Goal: Information Seeking & Learning: Learn about a topic

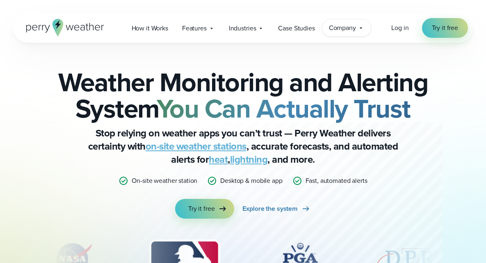
click at [343, 25] on span "Company" at bounding box center [342, 28] width 27 height 10
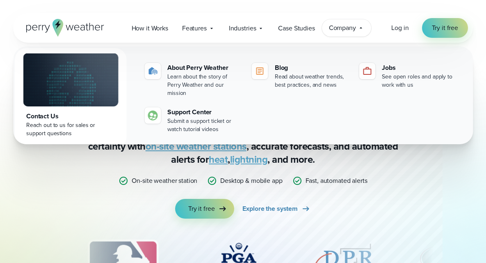
click at [416, 193] on div "Weather Monitoring and Alerting System You Can Actually Trust Stop relying on w…" at bounding box center [243, 143] width 381 height 149
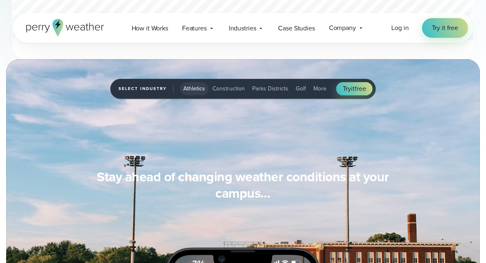
scroll to position [636, 0]
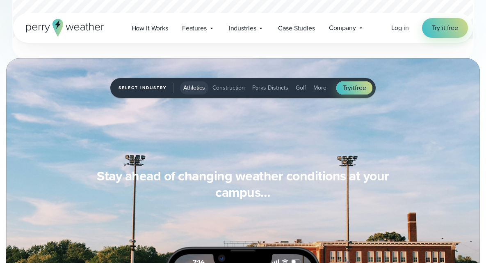
click at [187, 87] on span "Athletics" at bounding box center [194, 87] width 22 height 9
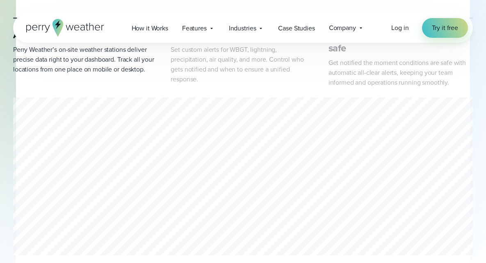
scroll to position [0, 0]
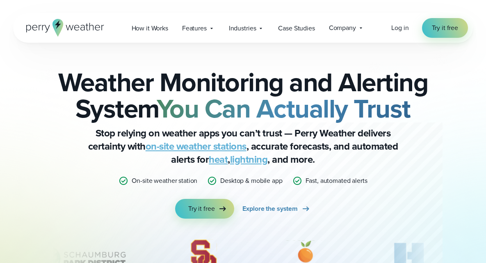
click at [55, 30] on icon at bounding box center [58, 28] width 11 height 18
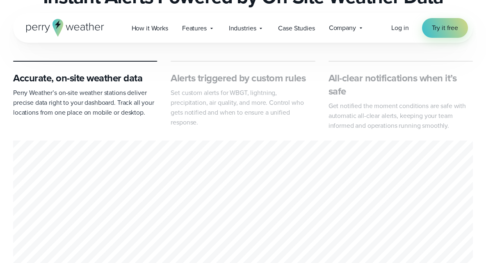
scroll to position [377, 0]
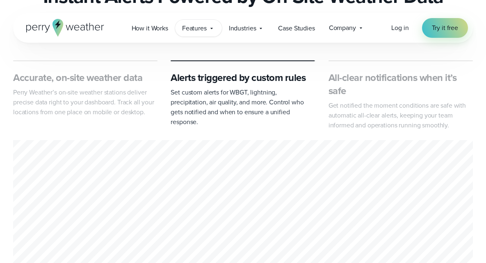
click at [212, 25] on icon at bounding box center [211, 28] width 7 height 7
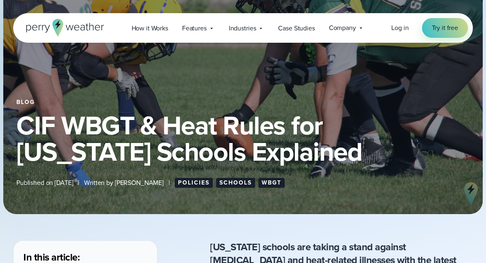
scroll to position [83, 0]
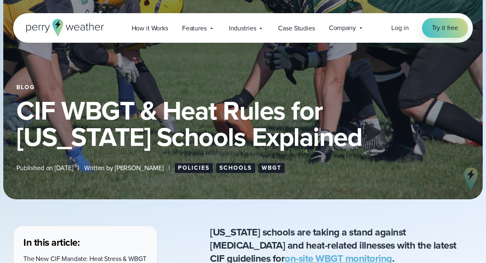
click at [243, 163] on link "Schools" at bounding box center [235, 168] width 39 height 10
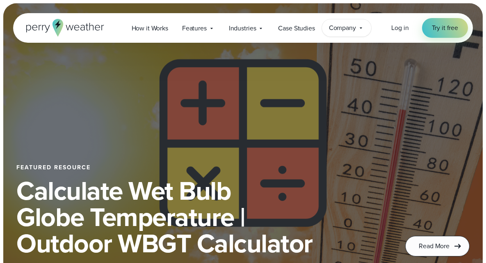
click at [351, 29] on span "Company" at bounding box center [342, 28] width 27 height 10
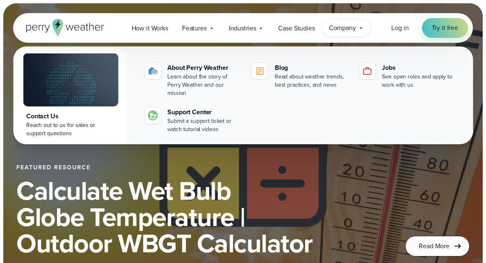
click at [351, 29] on span "Company" at bounding box center [342, 28] width 27 height 10
